Goal: Task Accomplishment & Management: Complete application form

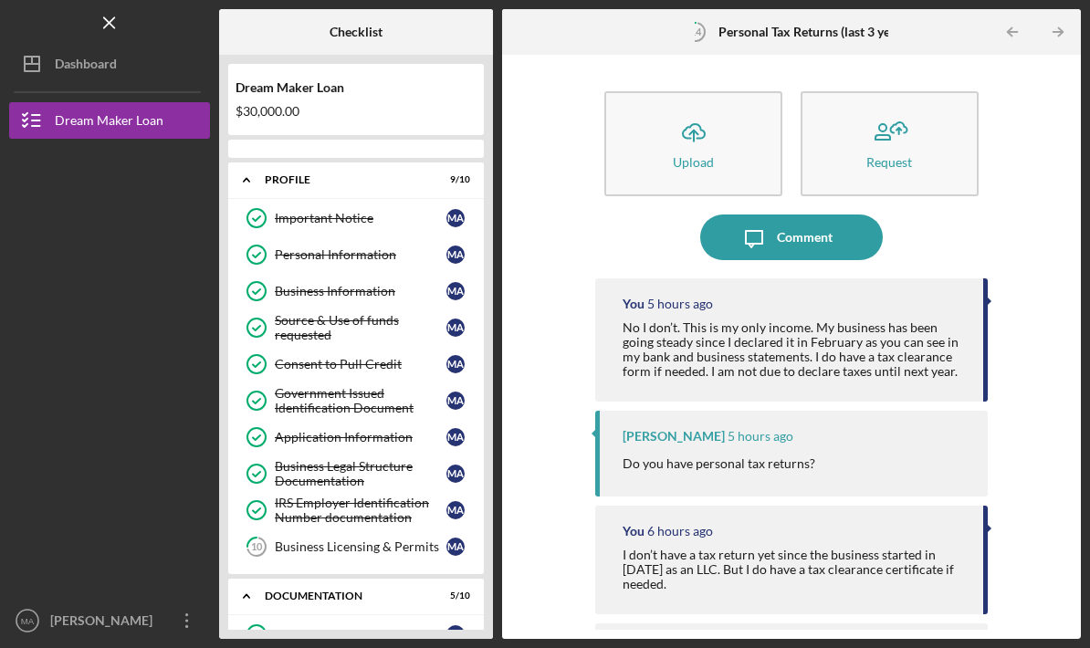
scroll to position [311, 0]
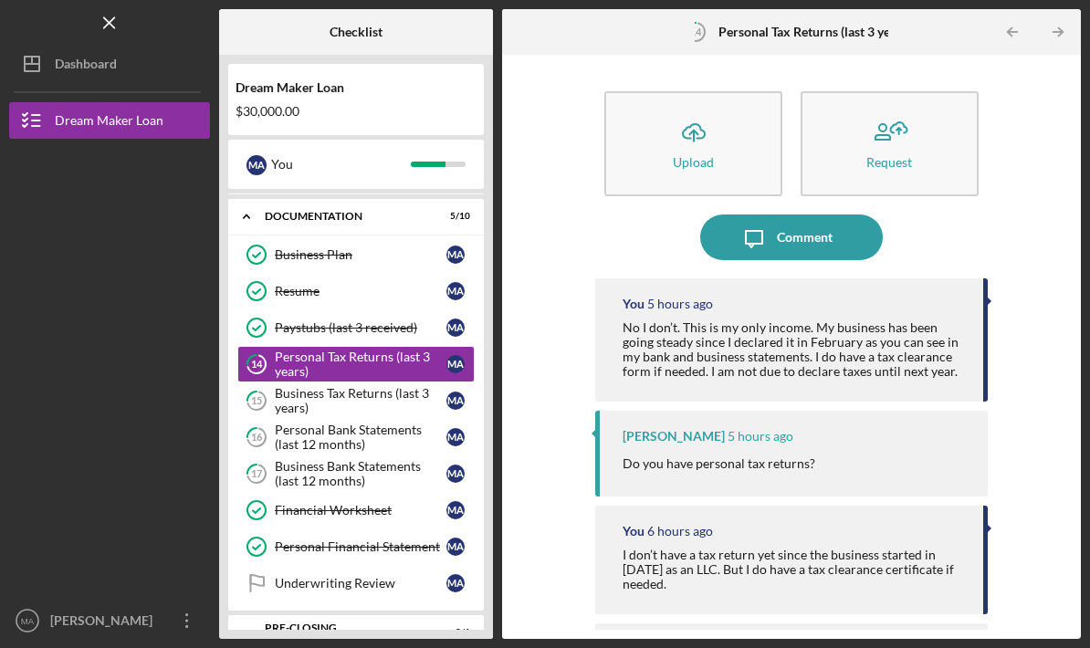
scroll to position [410, 0]
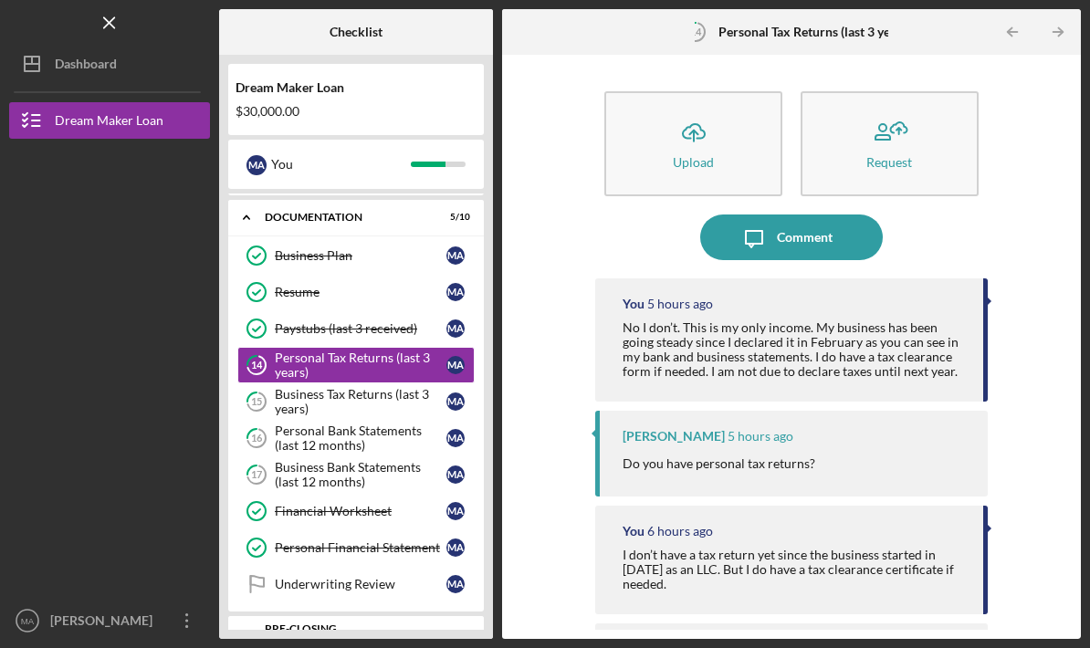
click at [325, 460] on div "Business Bank Statements (last 12 months)" at bounding box center [361, 474] width 172 height 29
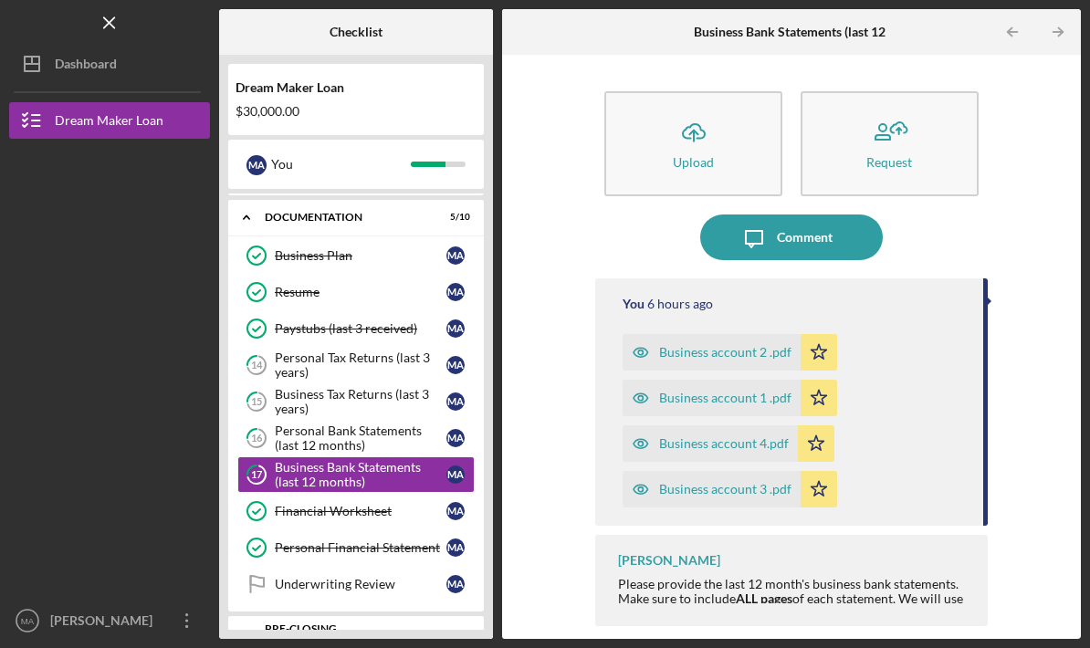
click at [314, 424] on div "Personal Bank Statements (last 12 months)" at bounding box center [361, 438] width 172 height 29
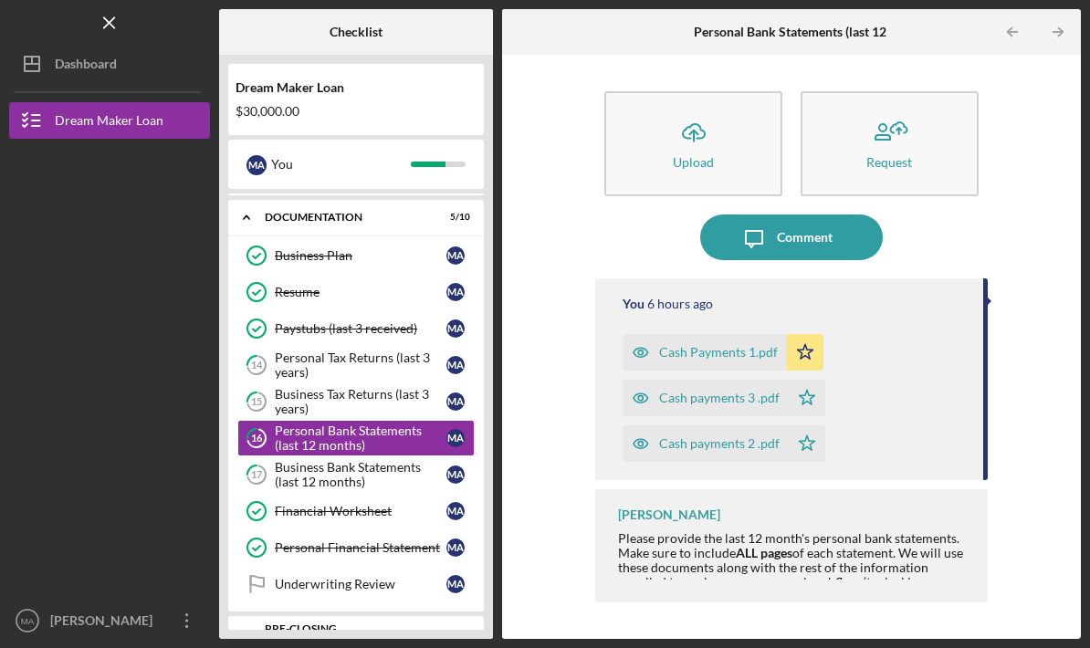
click at [323, 387] on div "Business Tax Returns (last 3 years)" at bounding box center [361, 401] width 172 height 29
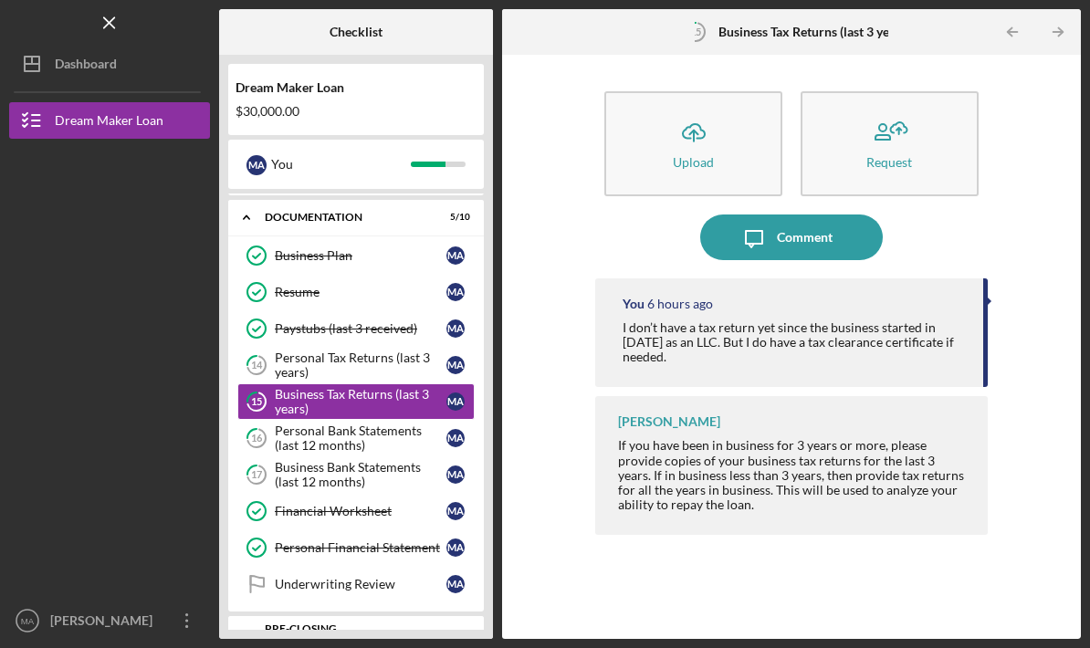
click at [337, 351] on div "Personal Tax Returns (last 3 years)" at bounding box center [361, 365] width 172 height 29
